Goal: Task Accomplishment & Management: Complete application form

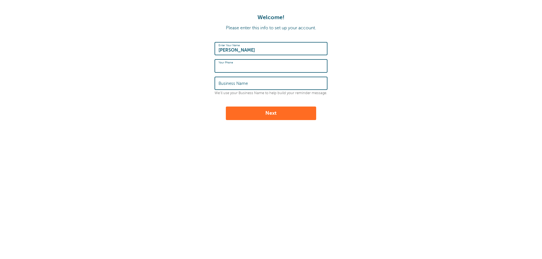
click at [265, 66] on input "Your Phone" at bounding box center [270, 66] width 105 height 12
type input "8473124512"
click at [281, 86] on input "Business Name" at bounding box center [270, 83] width 105 height 12
type input "Luke"
click at [270, 116] on button "Next" at bounding box center [271, 114] width 90 height 14
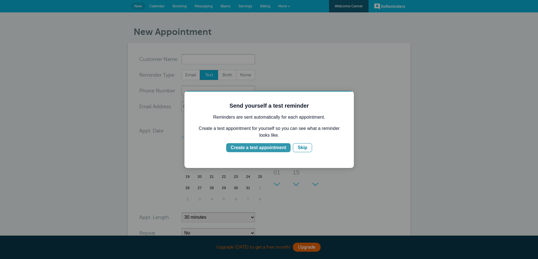
click at [274, 151] on button "Create a test appointment" at bounding box center [258, 147] width 64 height 9
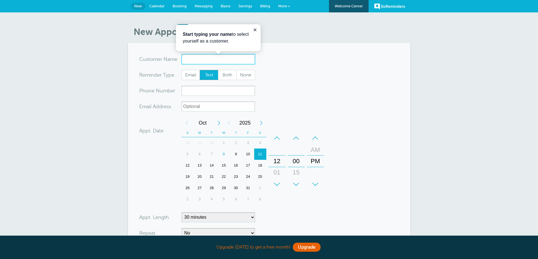
click at [222, 61] on input "x-no-autofill" at bounding box center [218, 59] width 73 height 10
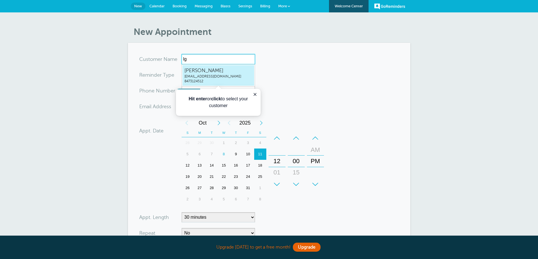
click at [221, 70] on span "Goodwillie, Luke" at bounding box center [218, 70] width 68 height 7
type input "Goodwillie,Lukelgoodwill@hotmail.com8473124512"
type input "Goodwillie, Luke"
type input "8473124512"
type input "lgoodwill@hotmail.com"
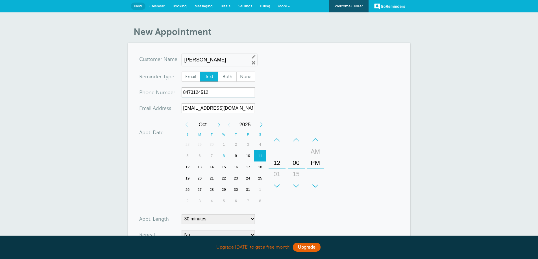
scroll to position [125, 0]
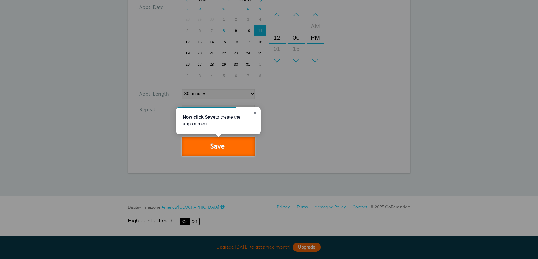
click at [222, 143] on button "Save" at bounding box center [218, 146] width 73 height 19
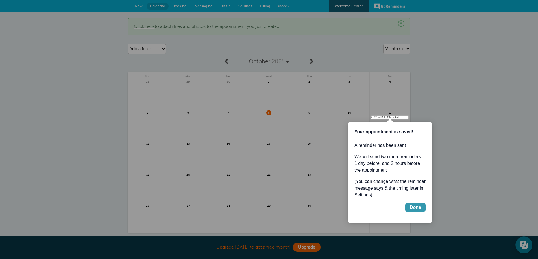
click at [421, 207] on button "Done" at bounding box center [415, 207] width 20 height 9
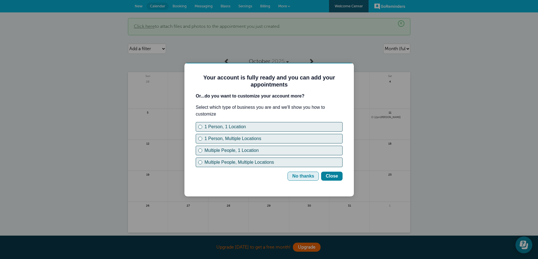
click at [304, 176] on div "No thanks" at bounding box center [303, 176] width 22 height 7
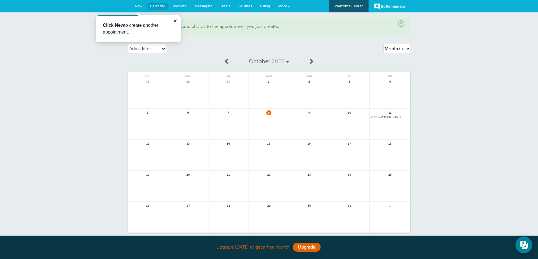
click at [270, 115] on span "8" at bounding box center [268, 112] width 5 height 5
click at [382, 119] on span "12pm Goodwillie, Luke" at bounding box center [389, 117] width 37 height 3
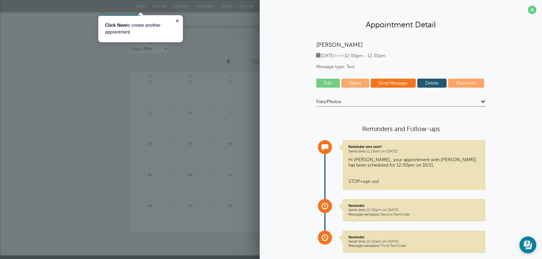
click at [530, 10] on span at bounding box center [532, 10] width 8 height 8
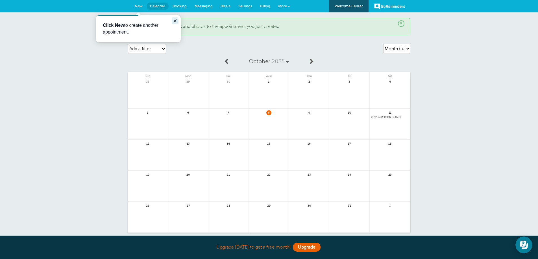
click at [174, 21] on icon "Close guide" at bounding box center [175, 21] width 5 height 5
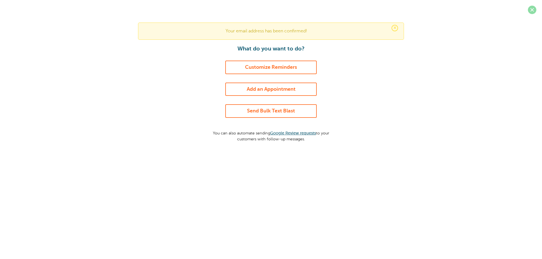
click at [532, 8] on span at bounding box center [532, 10] width 8 height 8
